Goal: Task Accomplishment & Management: Manage account settings

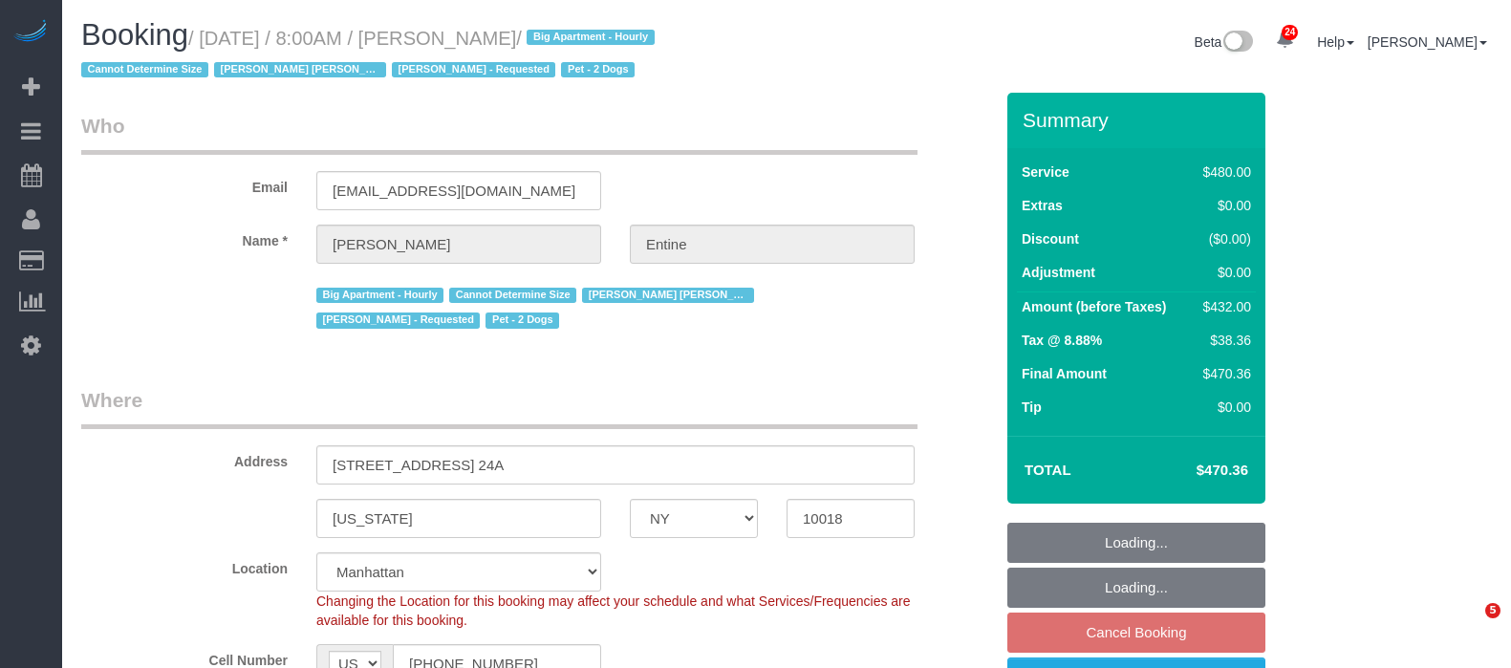
select select "NY"
select select "2"
select select "180"
select select "spot1"
select select "number:56"
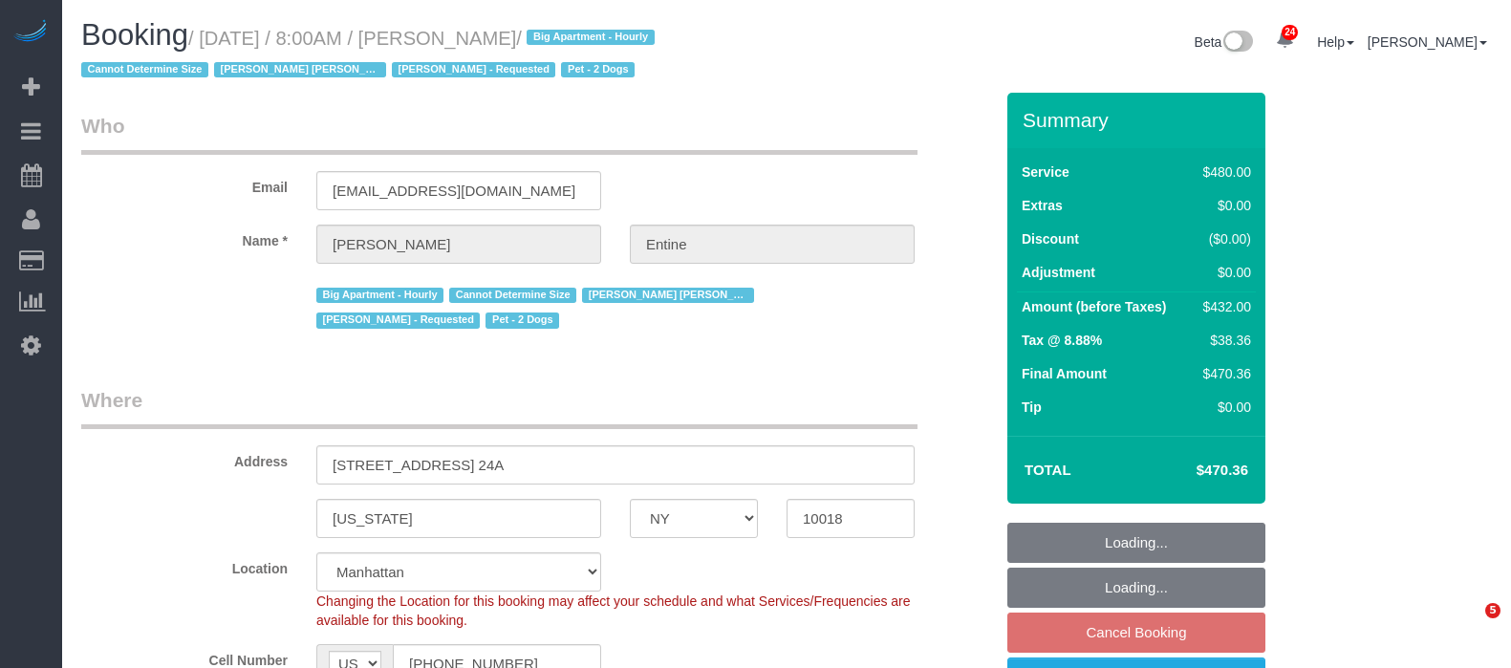
select select "number:73"
select select "number:13"
select select "number:6"
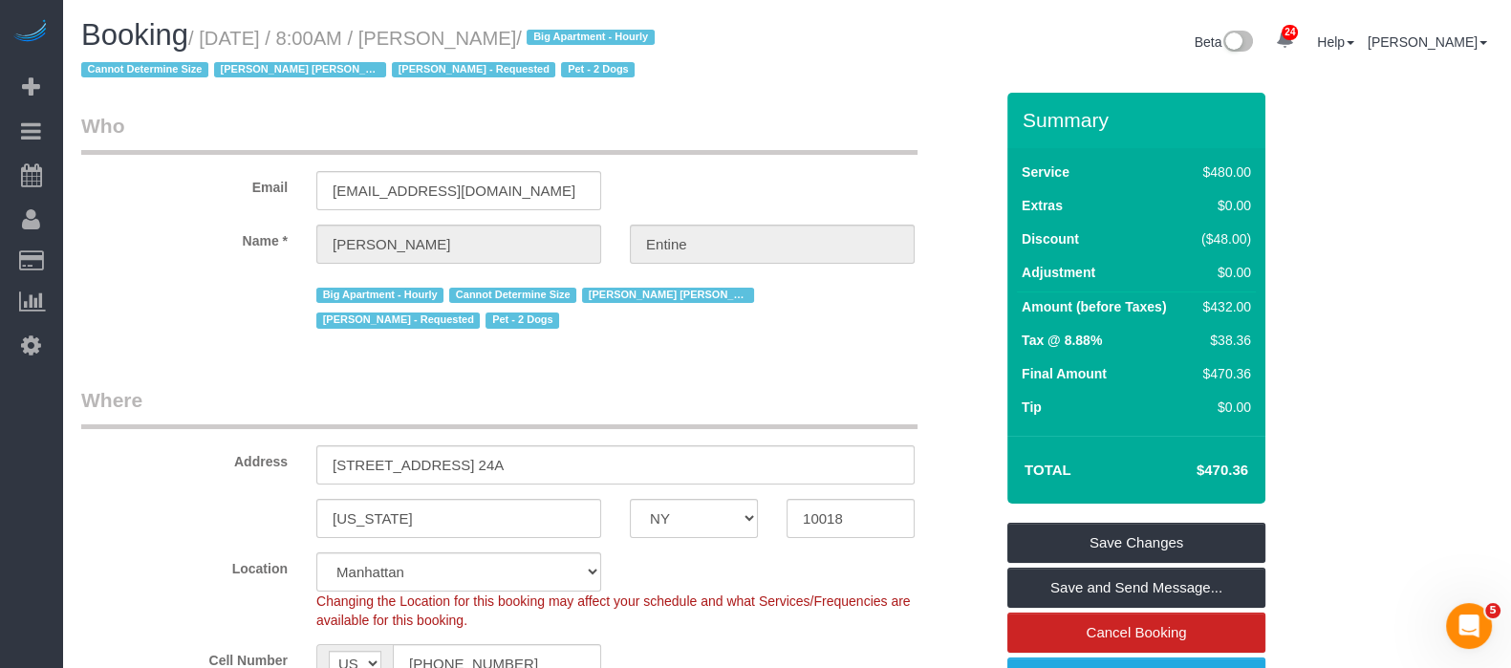
drag, startPoint x: 208, startPoint y: 38, endPoint x: 625, endPoint y: 36, distance: 416.6
click at [630, 36] on small "/ [DATE] / 8:00AM / [PERSON_NAME] / Big Apartment - Hourly Cannot Determine Siz…" at bounding box center [370, 55] width 579 height 54
copy small "[DATE] / 8:00AM / [PERSON_NAME]"
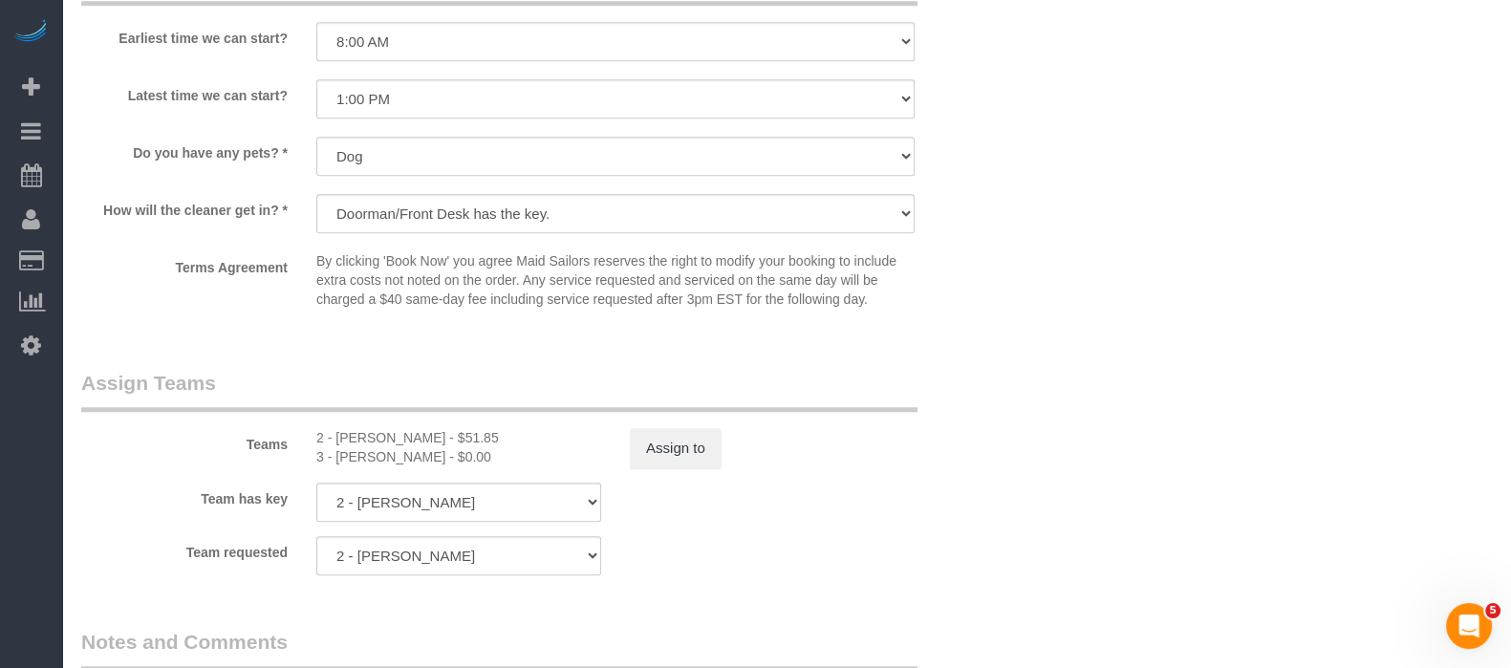
scroll to position [1910, 0]
